Goal: Find contact information: Find contact information

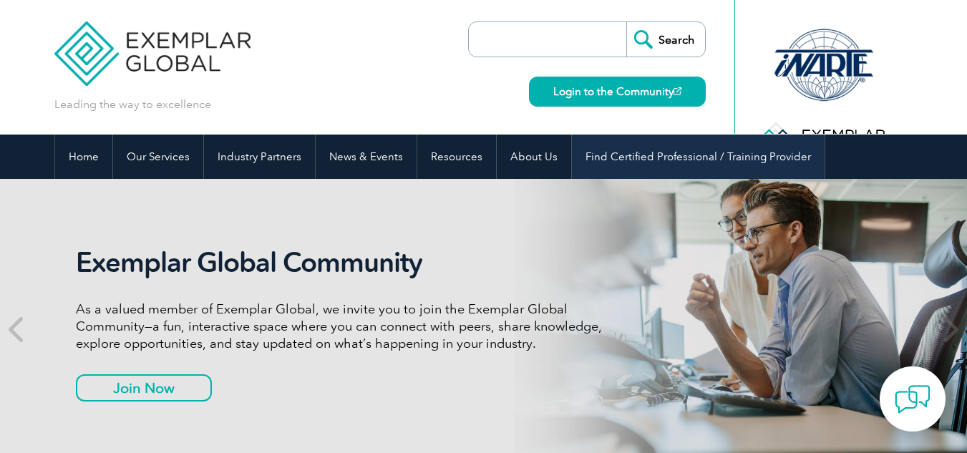
click at [773, 150] on link "Find Certified Professional / Training Provider" at bounding box center [698, 157] width 253 height 44
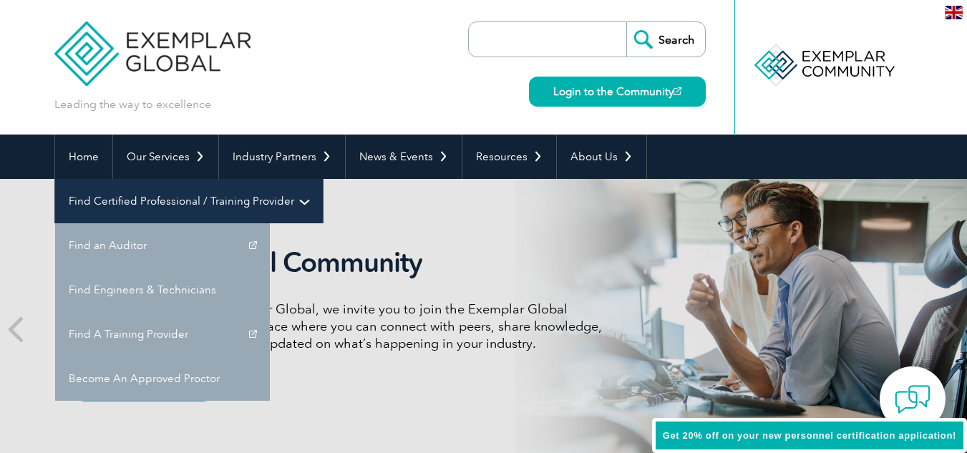
scroll to position [2647, 0]
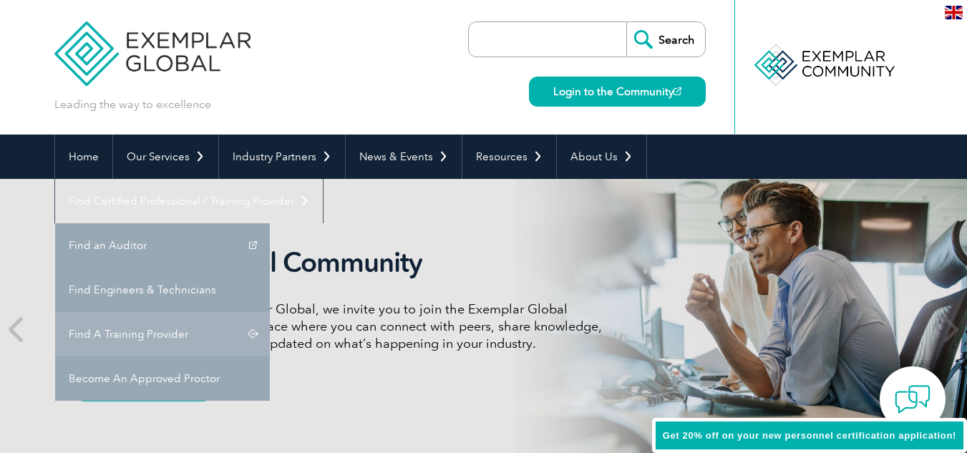
click at [270, 312] on link "Find A Training Provider" at bounding box center [162, 334] width 215 height 44
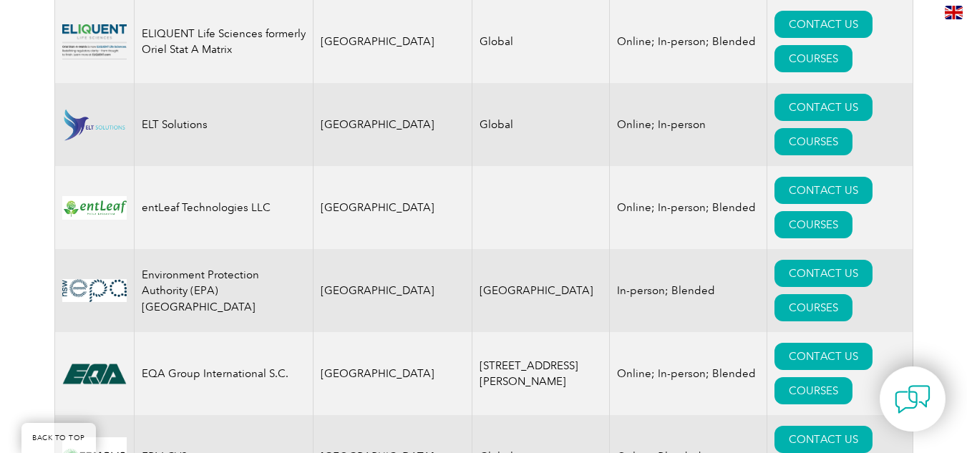
scroll to position [7139, 0]
